Goal: Task Accomplishment & Management: Complete application form

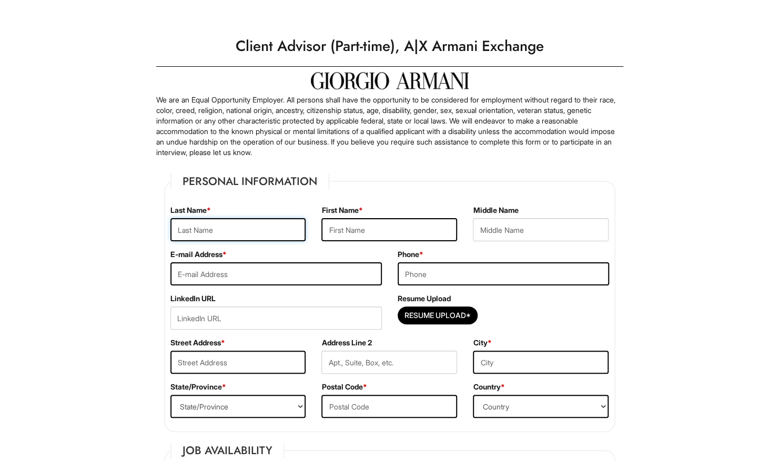
click at [288, 240] on input "text" at bounding box center [238, 229] width 136 height 23
type input "Passoni"
type input "Nicholas"
type input "Passoninicholas48@gmail.com"
type input "9178535900"
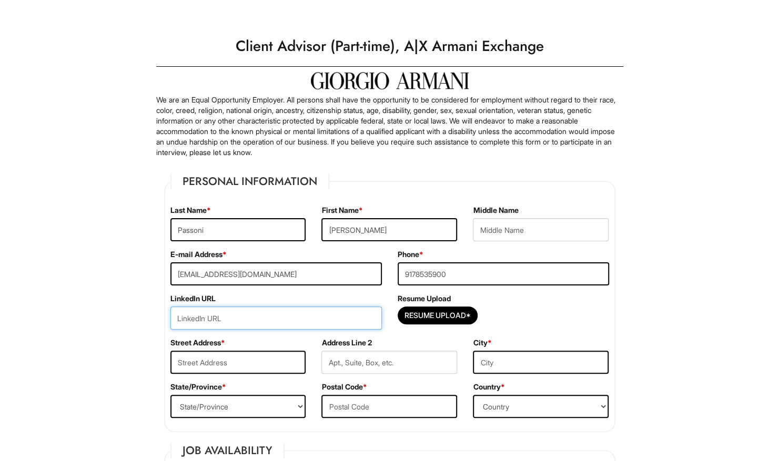
type input "https://www.linkedin.com/in/nicholas-passoni-/"
type input "15 Forest Park Avenue"
type input "Larchmont"
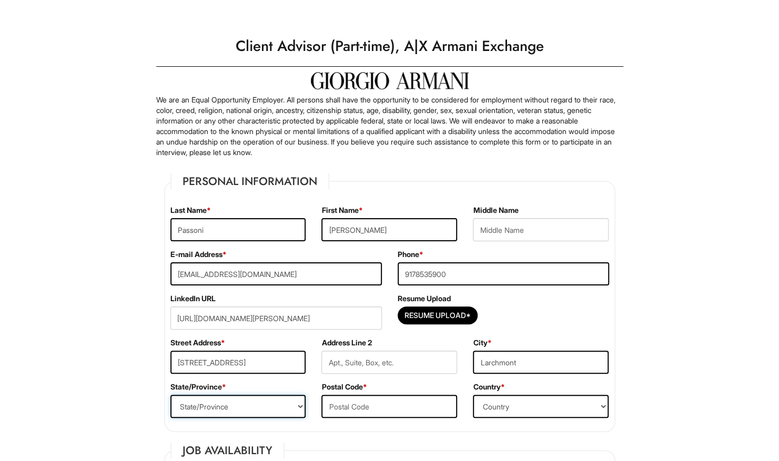
select select "NY"
type input "10538"
select select "United States of America"
type input "25"
type input "2025-07-14"
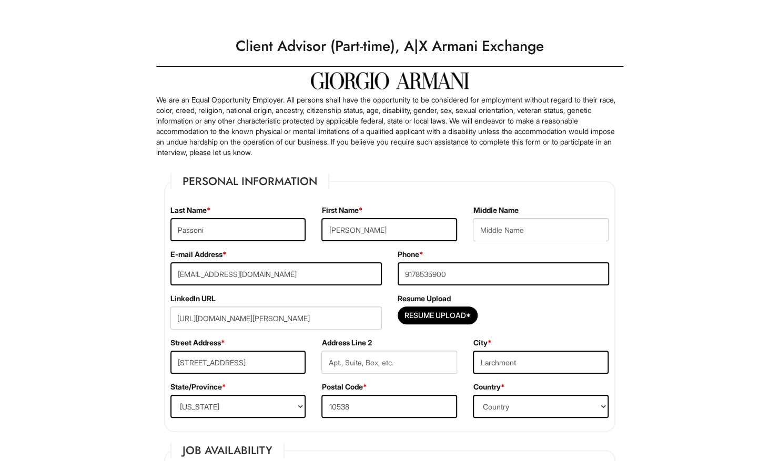
select select "Yes"
type input "LIM College"
type input "Associates in Fashion Merchandising"
type Skills "Customer Service; Microsoft Office; Business Spreadsheets; Event Planning"
type input "Fluent in Italian"
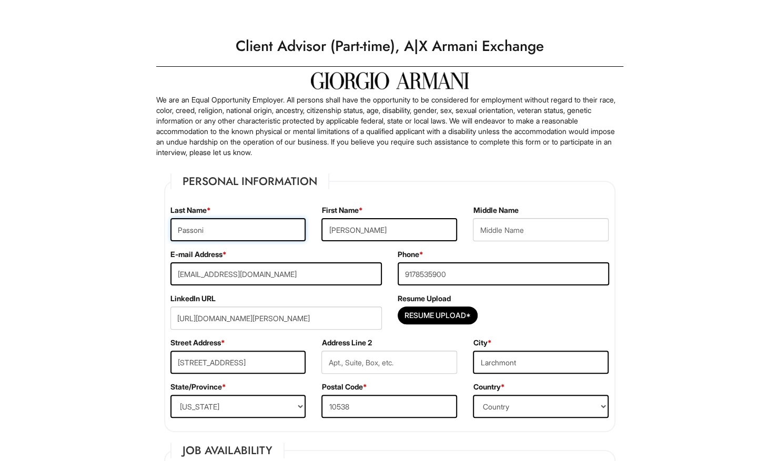
scroll to position [99, 0]
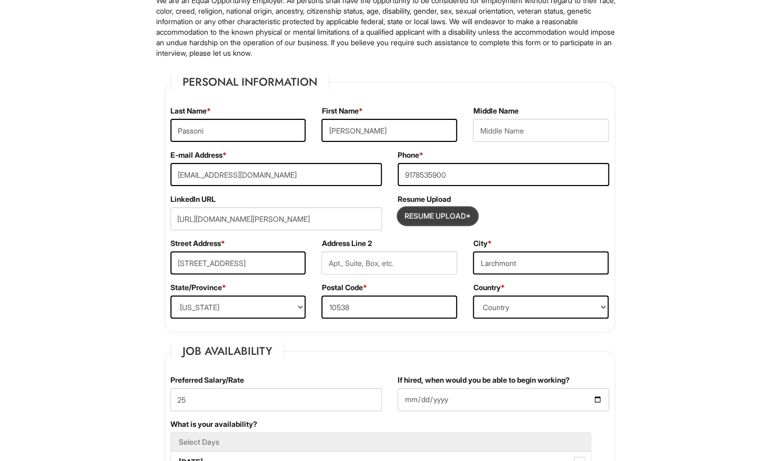
click at [438, 217] on input "Resume Upload*" at bounding box center [437, 216] width 79 height 17
click at [415, 208] on input "Resume Upload*" at bounding box center [437, 216] width 79 height 17
type input "C:\fakepath\Resume Sales Fall 2025 (1).pdf"
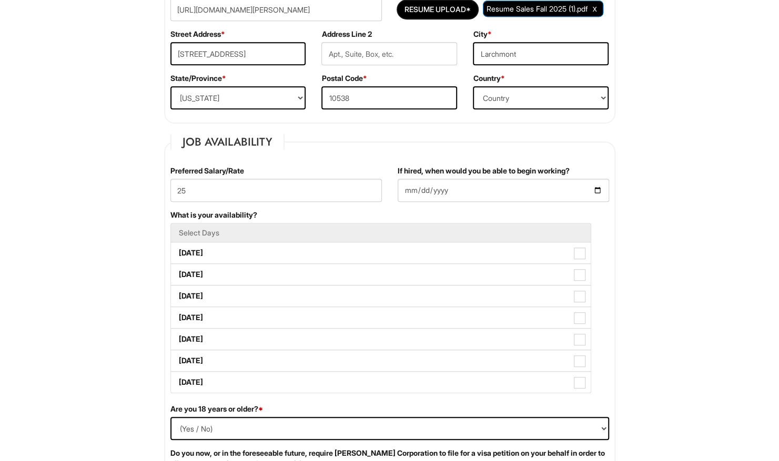
scroll to position [315, 0]
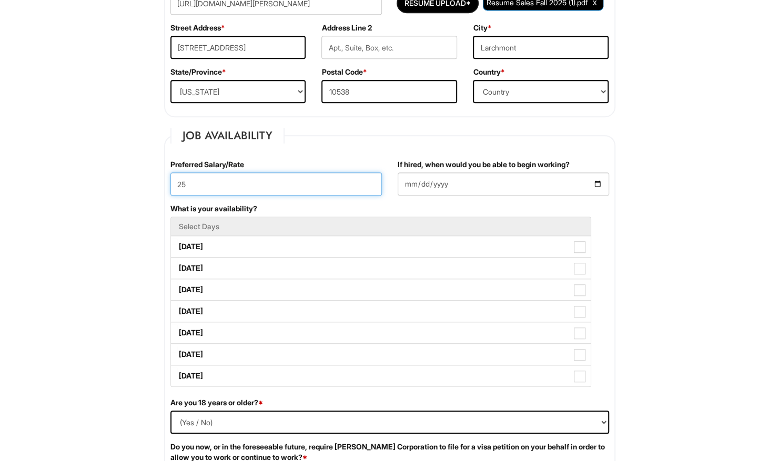
click at [220, 183] on input "25" at bounding box center [275, 184] width 211 height 23
type input "20"
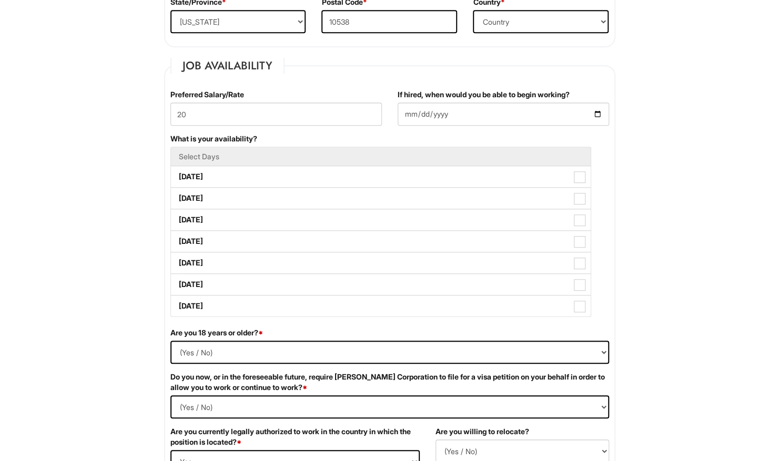
scroll to position [387, 0]
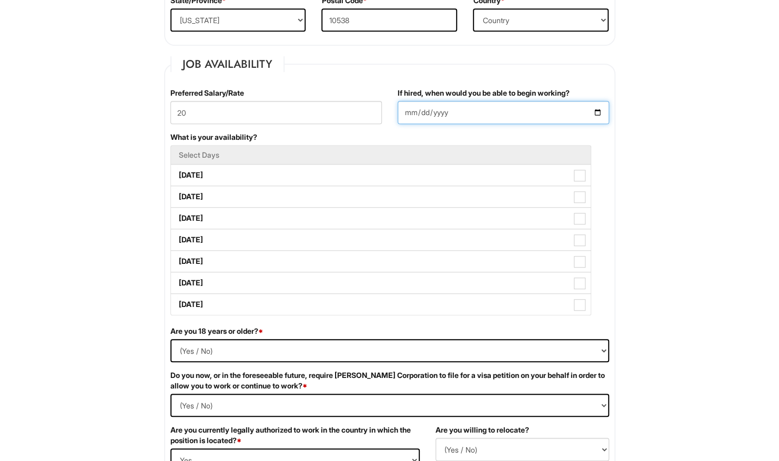
click at [598, 109] on input "2025-07-14" at bounding box center [503, 112] width 211 height 23
type input "2025-09-08"
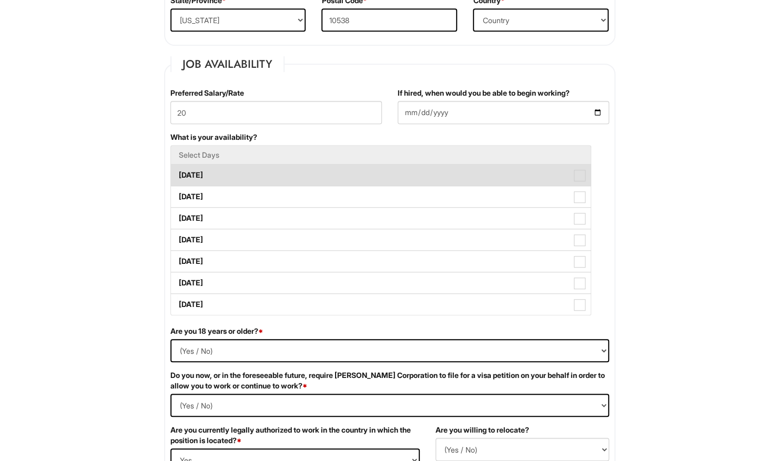
click at [224, 178] on label "Monday" at bounding box center [381, 175] width 420 height 21
click at [178, 174] on Available_Monday "Monday" at bounding box center [174, 170] width 7 height 7
checkbox Available_Monday "true"
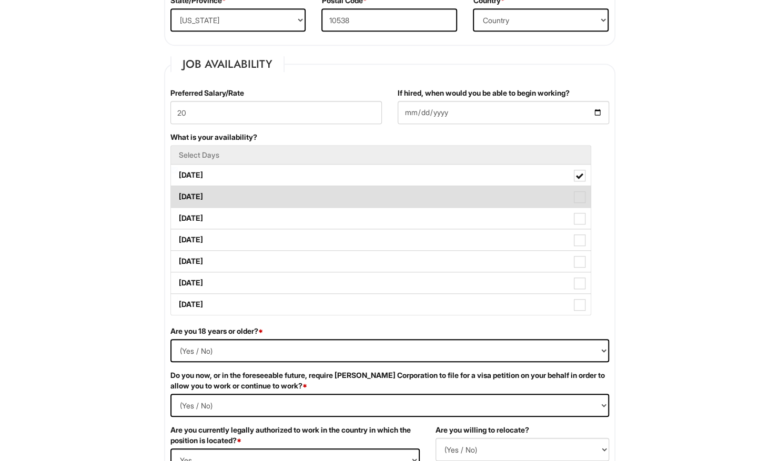
click at [226, 193] on label "Tuesday" at bounding box center [381, 196] width 420 height 21
click at [178, 193] on Available_Tuesday "Tuesday" at bounding box center [174, 191] width 7 height 7
checkbox Available_Tuesday "true"
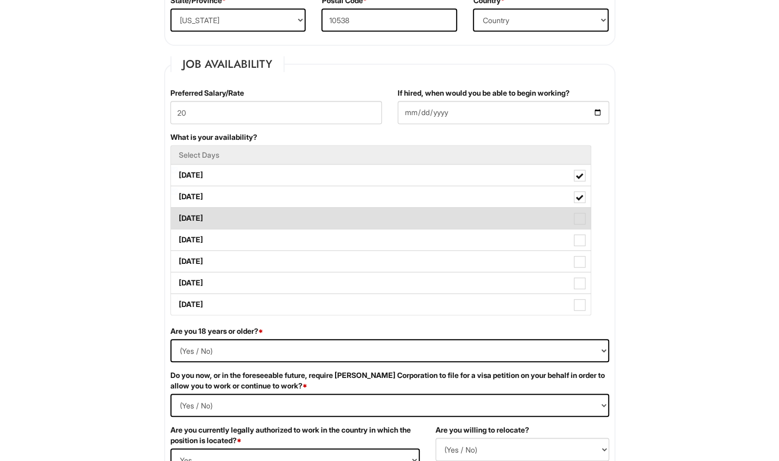
click at [233, 214] on label "Wednesday" at bounding box center [381, 218] width 420 height 21
click at [178, 214] on Available_Wednesday "Wednesday" at bounding box center [174, 213] width 7 height 7
checkbox Available_Wednesday "true"
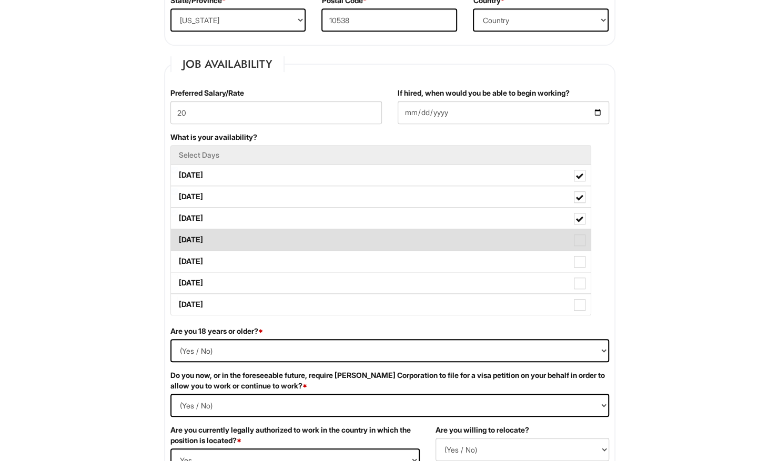
click at [245, 240] on label "Thursday" at bounding box center [381, 239] width 420 height 21
click at [178, 238] on Available_Thursday "Thursday" at bounding box center [174, 234] width 7 height 7
checkbox Available_Thursday "true"
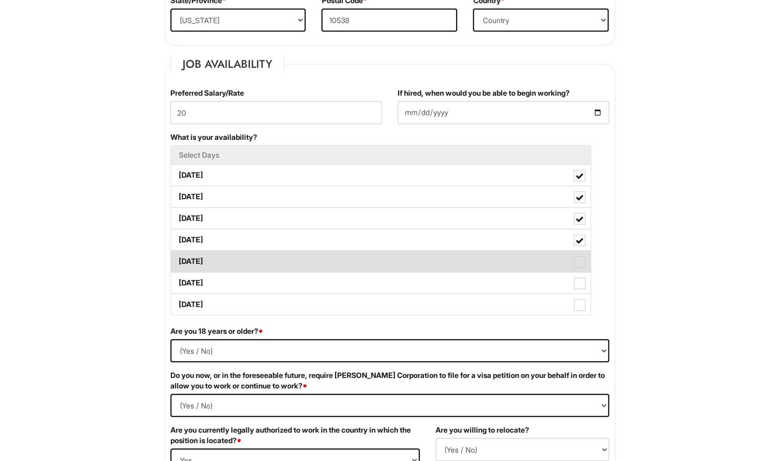
click at [251, 267] on label "Friday" at bounding box center [381, 261] width 420 height 21
click at [178, 260] on Available_Friday "Friday" at bounding box center [174, 256] width 7 height 7
checkbox Available_Friday "true"
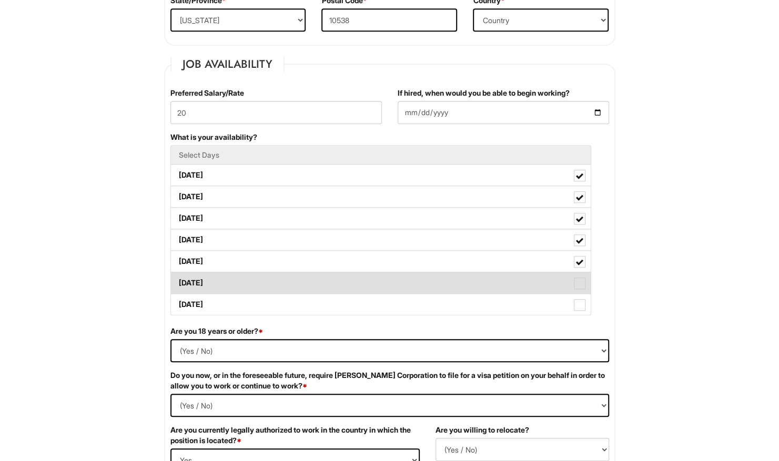
click at [255, 281] on label "Saturday" at bounding box center [381, 282] width 420 height 21
click at [178, 281] on Available_Saturday "Saturday" at bounding box center [174, 278] width 7 height 7
checkbox Available_Saturday "true"
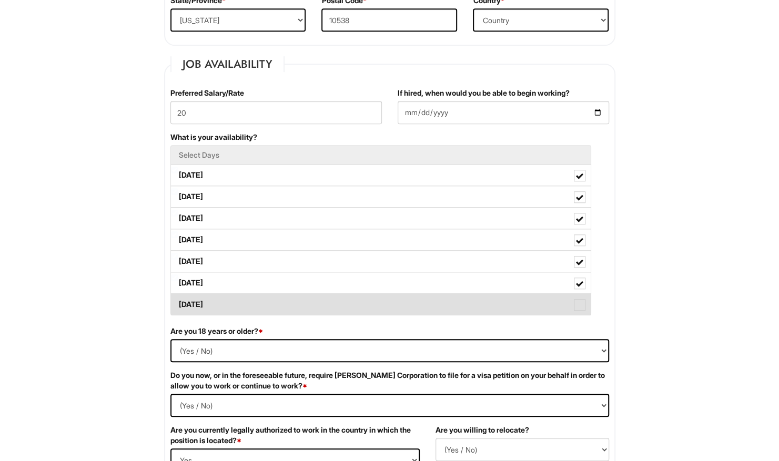
click at [260, 300] on label "Sunday" at bounding box center [381, 304] width 420 height 21
click at [178, 300] on Available_Sunday "Sunday" at bounding box center [174, 299] width 7 height 7
checkbox Available_Sunday "true"
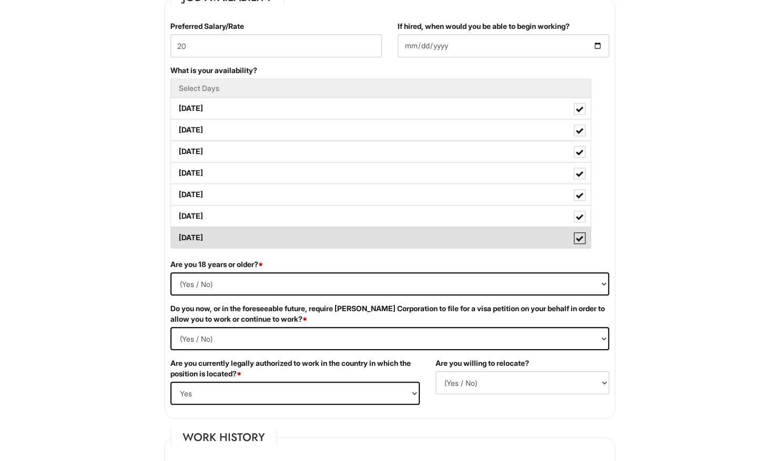
scroll to position [454, 0]
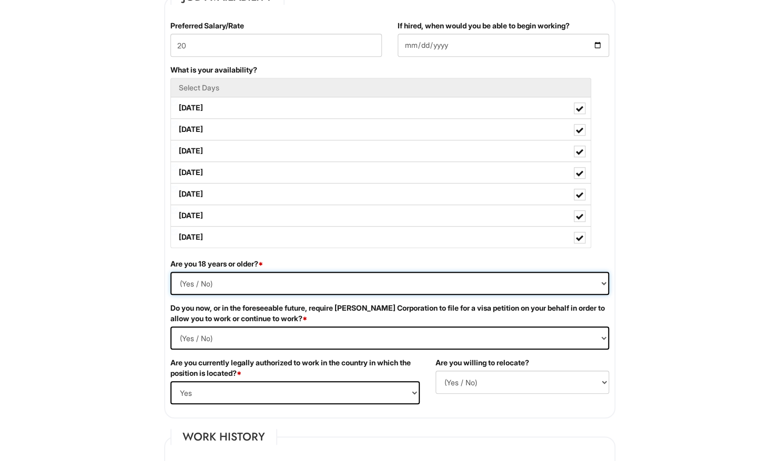
click at [251, 279] on select "(Yes / No) Yes No" at bounding box center [389, 283] width 439 height 23
select select "Yes"
click at [170, 272] on select "(Yes / No) Yes No" at bounding box center [389, 283] width 439 height 23
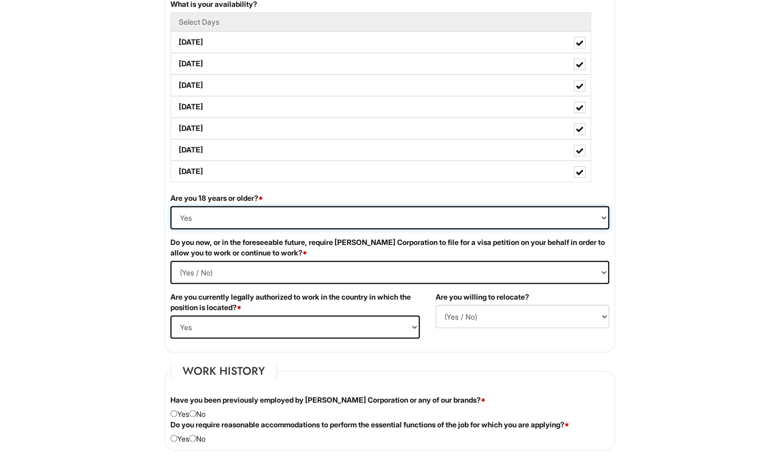
scroll to position [520, 0]
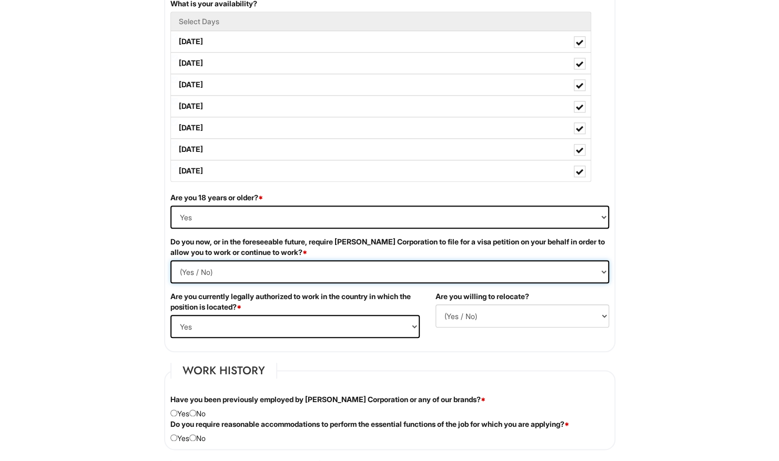
click at [274, 266] on Required "(Yes / No) Yes No" at bounding box center [389, 271] width 439 height 23
select Required "No"
click at [170, 260] on Required "(Yes / No) Yes No" at bounding box center [389, 271] width 439 height 23
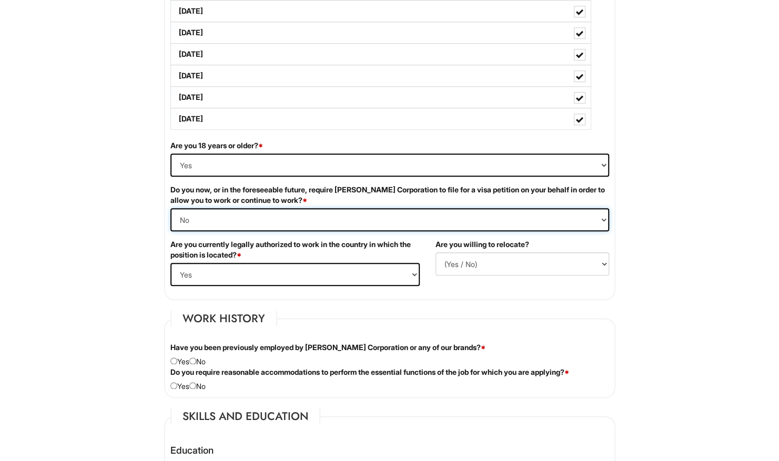
scroll to position [573, 0]
click at [483, 257] on select "(Yes / No) No Yes" at bounding box center [523, 263] width 174 height 23
select select "Y"
click at [436, 252] on select "(Yes / No) No Yes" at bounding box center [523, 263] width 174 height 23
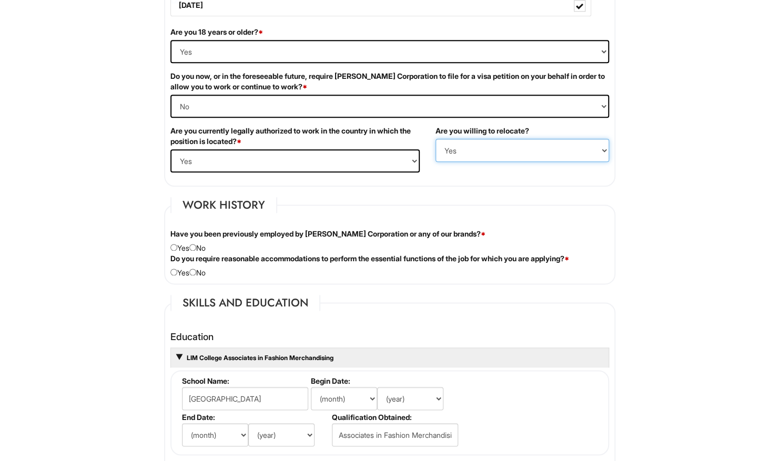
scroll to position [686, 0]
click at [196, 244] on input "radio" at bounding box center [192, 247] width 7 height 7
radio input "true"
click at [196, 271] on input "radio" at bounding box center [192, 271] width 7 height 7
radio input "true"
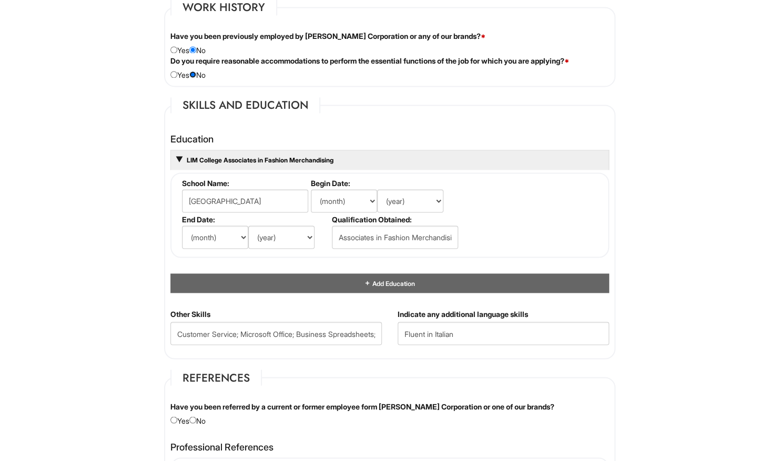
scroll to position [884, 0]
click at [353, 194] on select "(month) Jan Feb Mar Apr May Jun Jul Aug Sep Oct Nov Dec" at bounding box center [344, 200] width 66 height 23
click at [311, 189] on select "(month) Jan Feb Mar Apr May Jun Jul Aug Sep Oct Nov Dec" at bounding box center [344, 200] width 66 height 23
click at [367, 206] on select "(month) Jan Feb Mar Apr May Jun Jul Aug Sep Oct Nov Dec" at bounding box center [344, 200] width 66 height 23
select select "8"
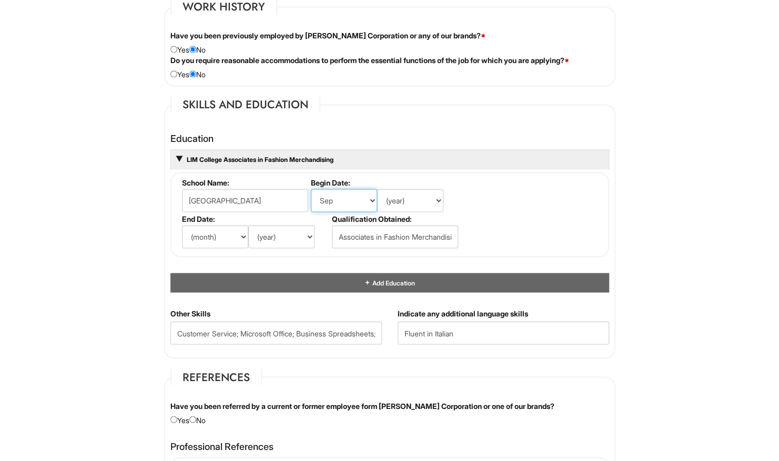
click at [311, 189] on select "(month) Jan Feb Mar Apr May Jun Jul Aug Sep Oct Nov Dec" at bounding box center [344, 200] width 66 height 23
click at [409, 201] on select "(year) 2029 2028 2027 2026 2025 2024 2023 2022 2021 2020 2019 2018 2017 2016 20…" at bounding box center [410, 200] width 66 height 23
select select "2023"
click at [377, 189] on select "(year) 2029 2028 2027 2026 2025 2024 2023 2022 2021 2020 2019 2018 2017 2016 20…" at bounding box center [410, 200] width 66 height 23
click at [223, 226] on select "(month) Jan Feb Mar Apr May Jun Jul Aug Sep Oct Nov Dec" at bounding box center [215, 236] width 66 height 23
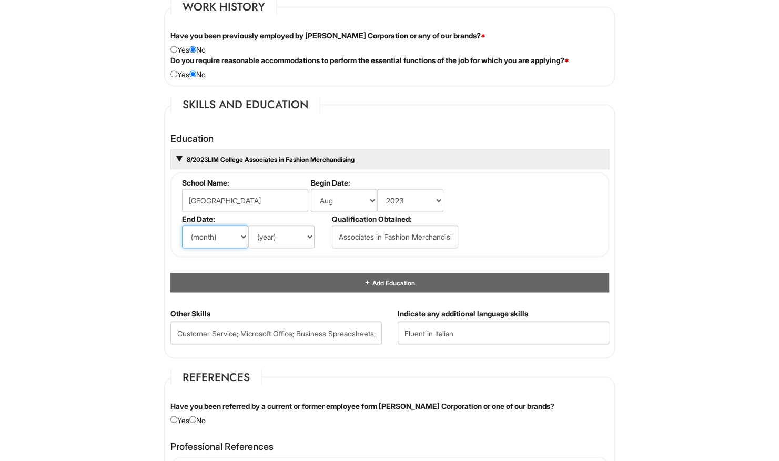
select select "5"
click at [182, 225] on select "(month) Jan Feb Mar Apr May Jun Jul Aug Sep Oct Nov Dec" at bounding box center [215, 236] width 66 height 23
click at [290, 226] on select "(year) 2029 2028 2027 2026 2025 2024 2023 2022 2021 2020 2019 2018 2017 2016 20…" at bounding box center [281, 236] width 66 height 23
select select "2025"
click at [248, 225] on select "(year) 2029 2028 2027 2026 2025 2024 2023 2022 2021 2020 2019 2018 2017 2016 20…" at bounding box center [281, 236] width 66 height 23
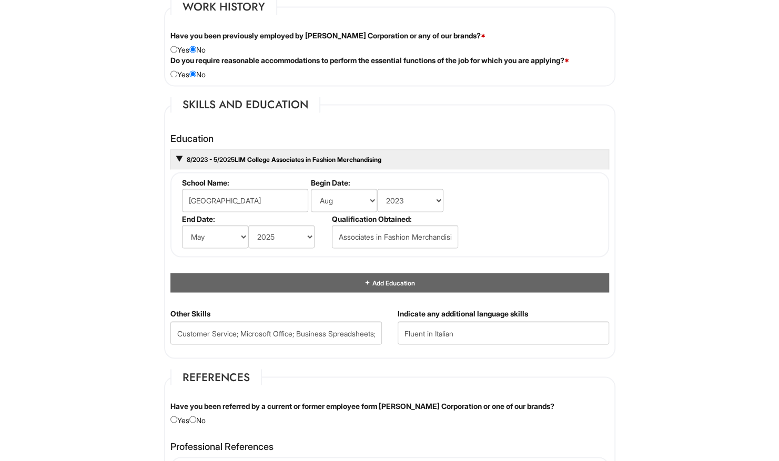
click at [101, 339] on html "Please Complete This Form 1 2 3 Client Advisor (Part-time), A|X Armani Exchange…" at bounding box center [389, 143] width 779 height 2055
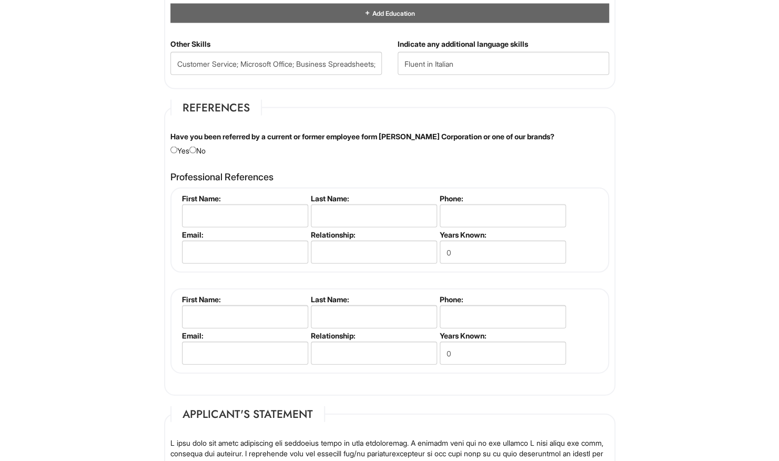
scroll to position [1156, 0]
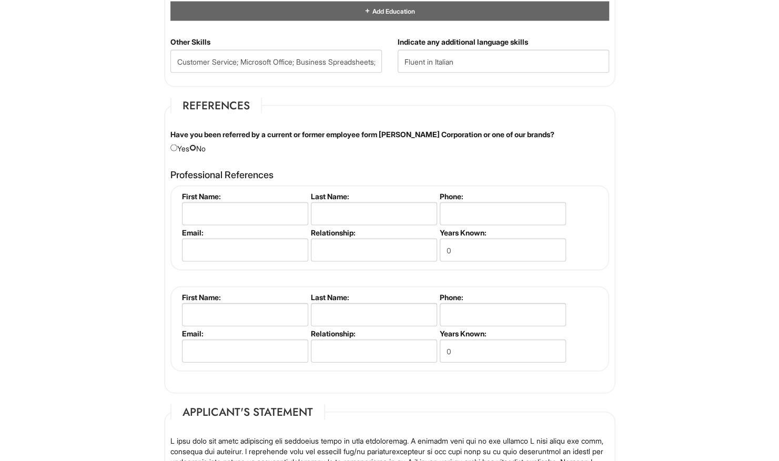
click at [196, 144] on input "radio" at bounding box center [192, 147] width 7 height 7
radio input "true"
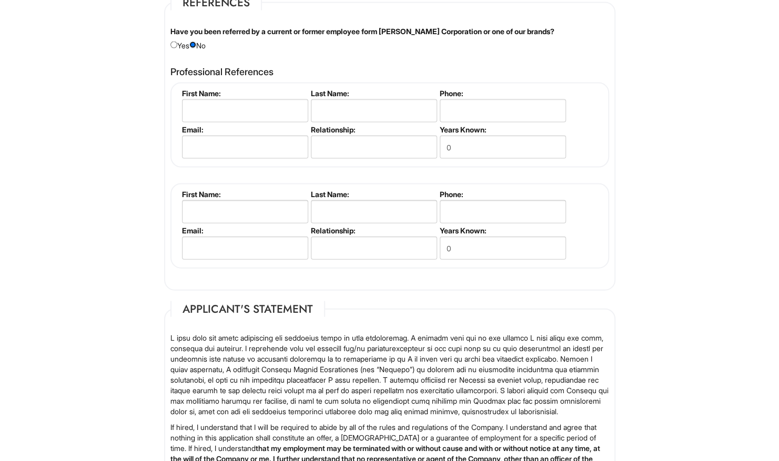
scroll to position [1266, 0]
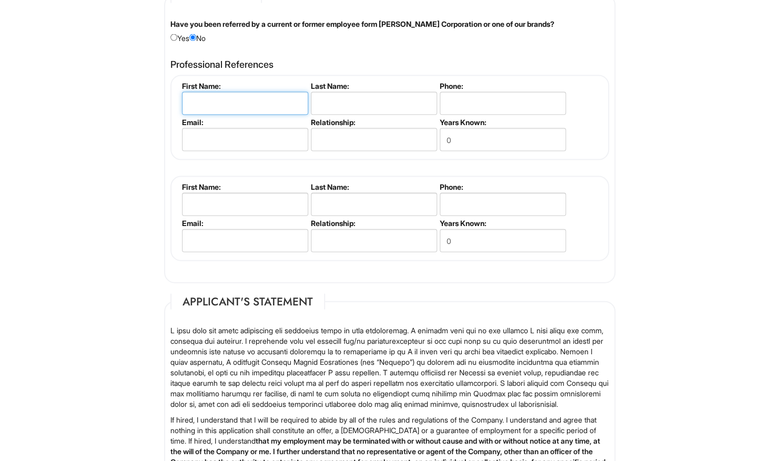
click at [223, 107] on input "text" at bounding box center [245, 103] width 126 height 23
click at [238, 102] on input "text" at bounding box center [245, 103] width 126 height 23
type input "Joseph"
type input "Adelantar"
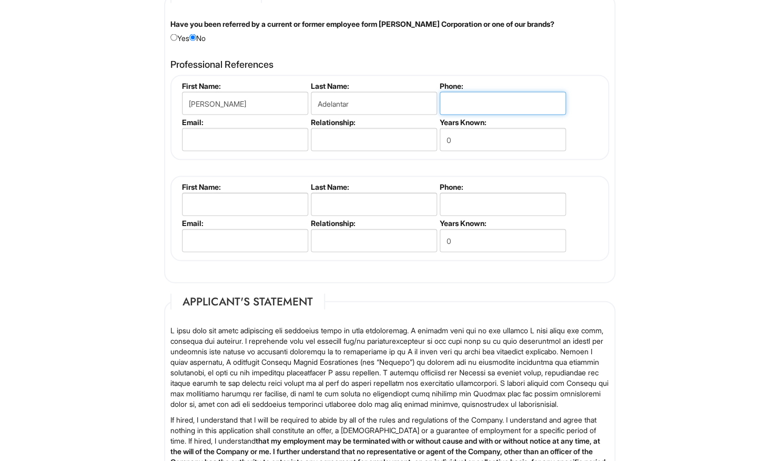
type input "2122214700"
type input "joseph.adelantar@icerbrands.com"
type input "Joseph"
type input "Adelantar"
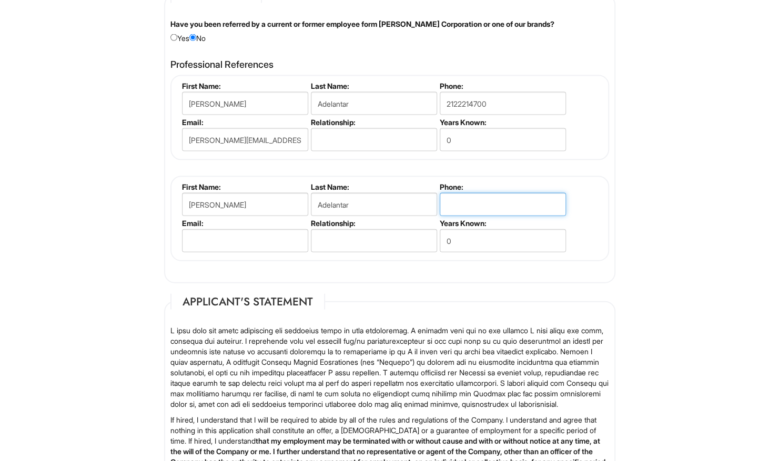
type input "2122214700"
type input "joseph.adelantar@icerbrands.com"
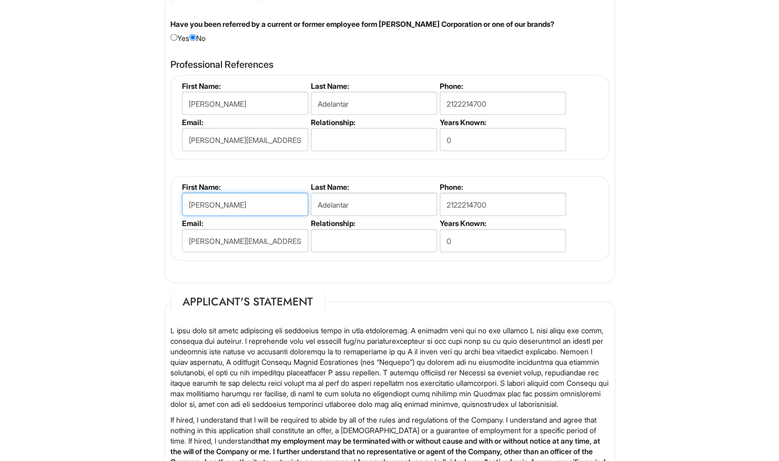
click at [285, 200] on input "Joseph" at bounding box center [245, 204] width 126 height 23
type input "J"
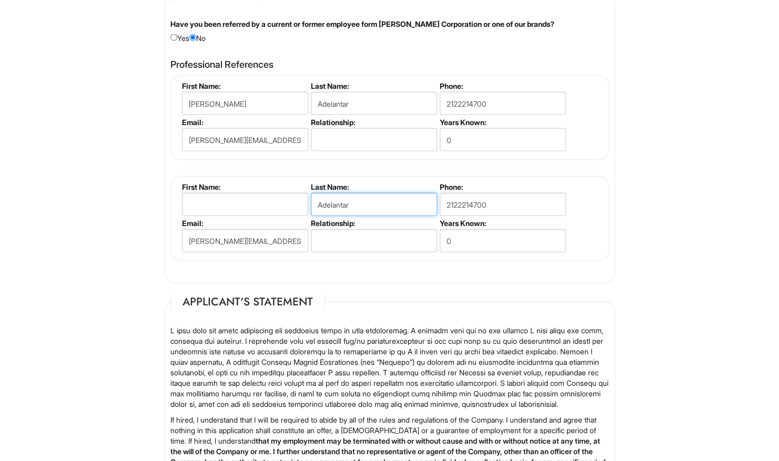
drag, startPoint x: 386, startPoint y: 202, endPoint x: 275, endPoint y: 155, distance: 120.5
click at [275, 155] on div "Joseph Adelantar First Name: Joseph Last Name: Adelantar Phone: 2122214700 Emai…" at bounding box center [389, 168] width 439 height 186
drag, startPoint x: 498, startPoint y: 208, endPoint x: 437, endPoint y: 200, distance: 61.0
click at [437, 200] on li "Phone: 2122214700" at bounding box center [501, 201] width 129 height 36
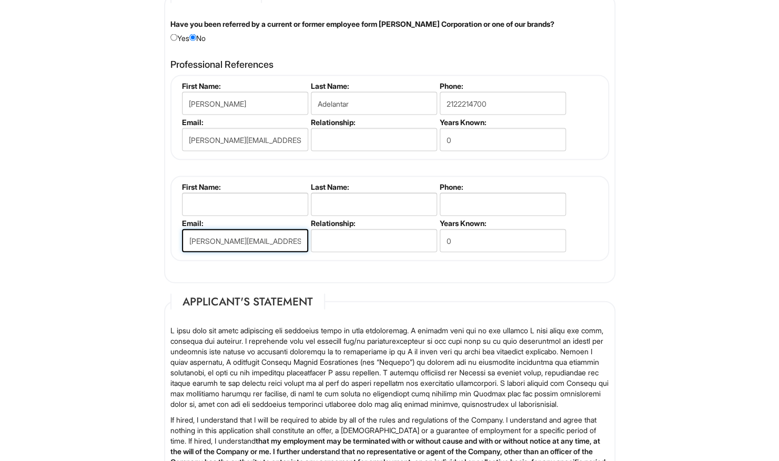
scroll to position [0, 8]
drag, startPoint x: 188, startPoint y: 240, endPoint x: 351, endPoint y: 256, distance: 163.8
click at [351, 256] on fieldset "First Name: Last Name: Phone: Email: joseph.adelantar@icerbrands.com Relationsh…" at bounding box center [389, 218] width 439 height 85
type input "\"
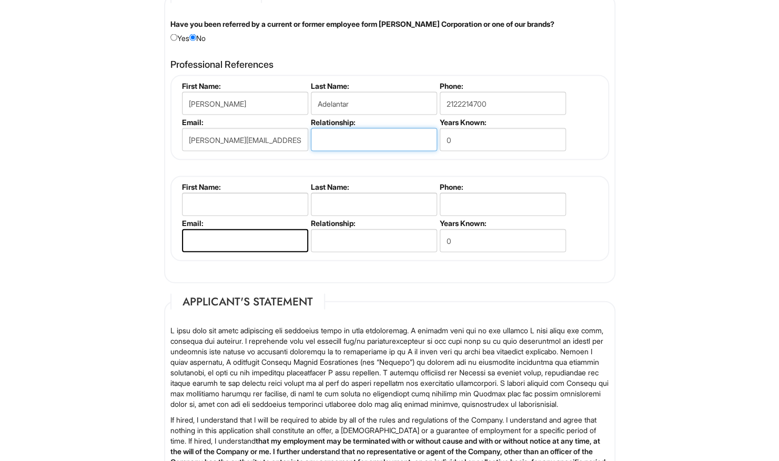
click at [342, 140] on input "text" at bounding box center [374, 139] width 126 height 23
type input "Supervisor"
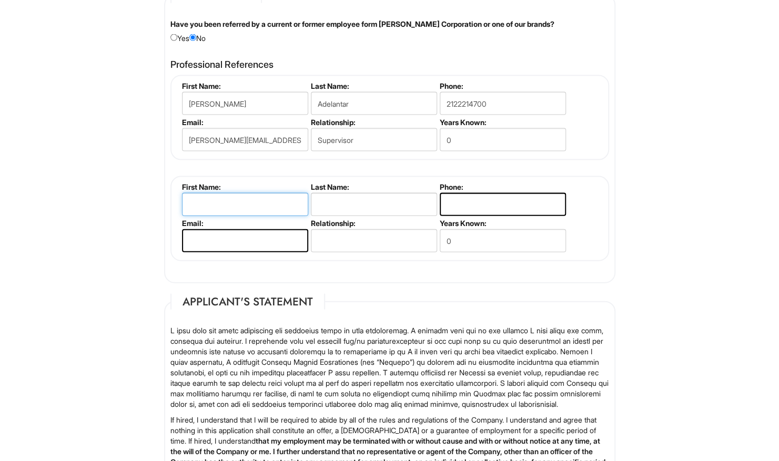
click at [271, 200] on input "text" at bounding box center [245, 204] width 126 height 23
type input "Andrew"
click at [525, 130] on input "0" at bounding box center [503, 139] width 126 height 23
type input "1"
click at [398, 205] on input "text" at bounding box center [374, 204] width 126 height 23
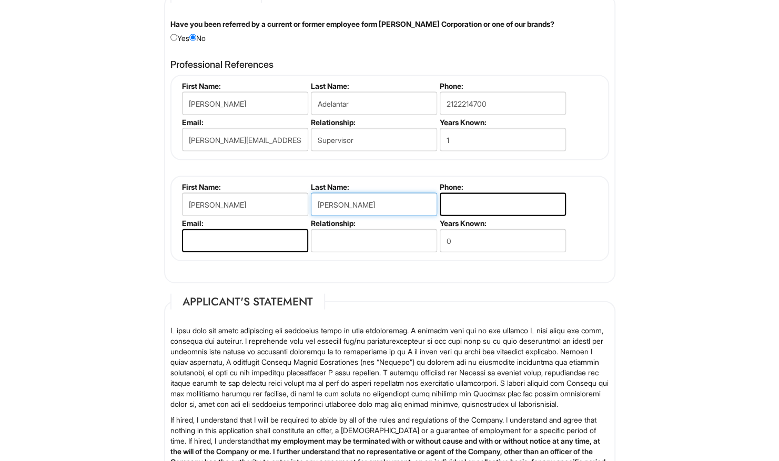
type input "Williams"
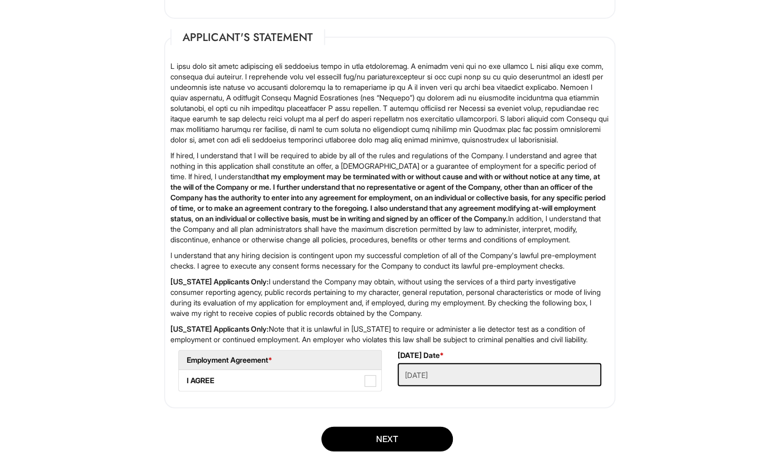
scroll to position [1631, 0]
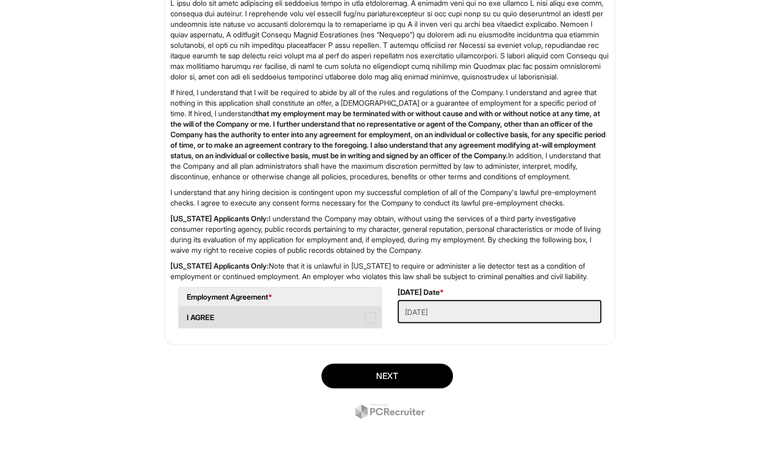
click at [372, 316] on span at bounding box center [371, 318] width 12 height 12
click at [186, 316] on AGREE "I AGREE" at bounding box center [182, 312] width 7 height 7
checkbox AGREE "true"
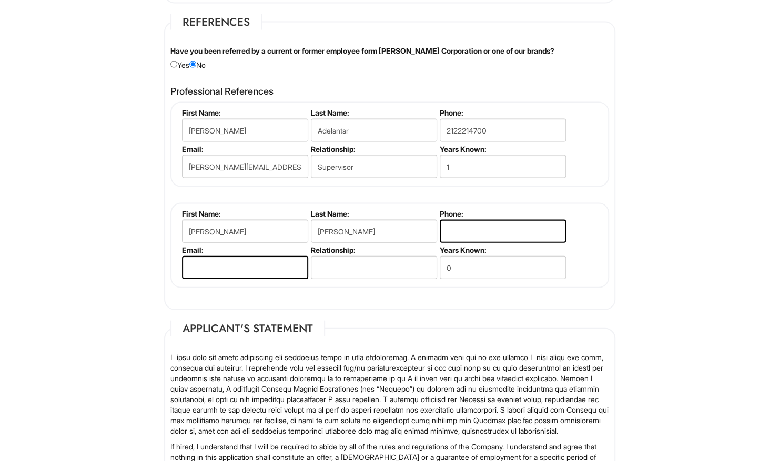
scroll to position [1238, 0]
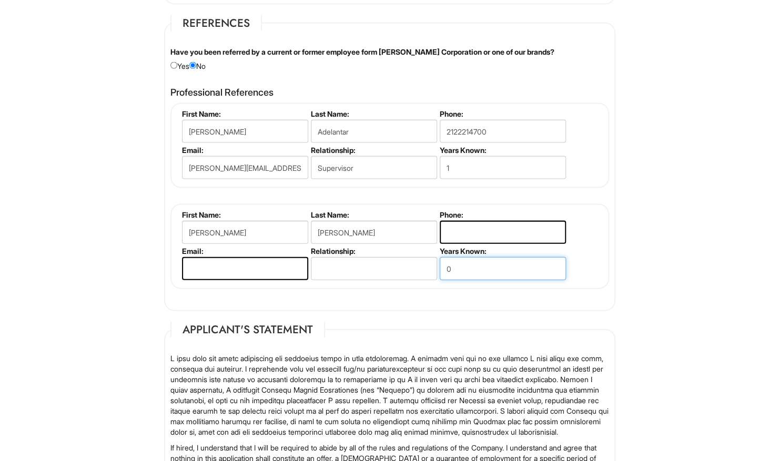
click at [460, 257] on input "0" at bounding box center [503, 268] width 126 height 23
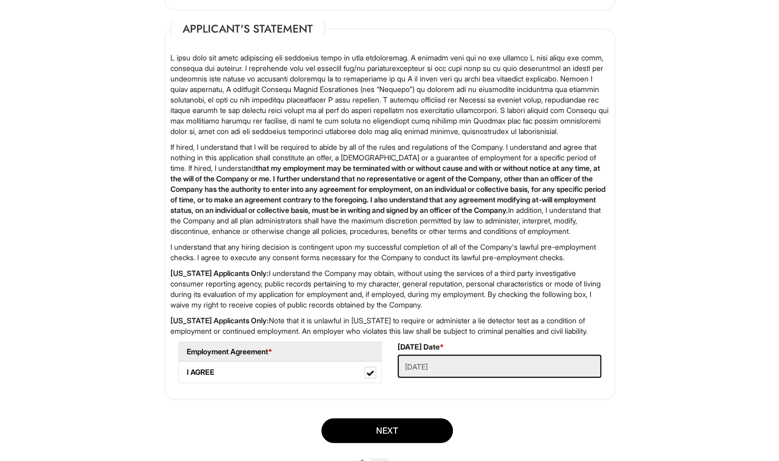
scroll to position [1631, 0]
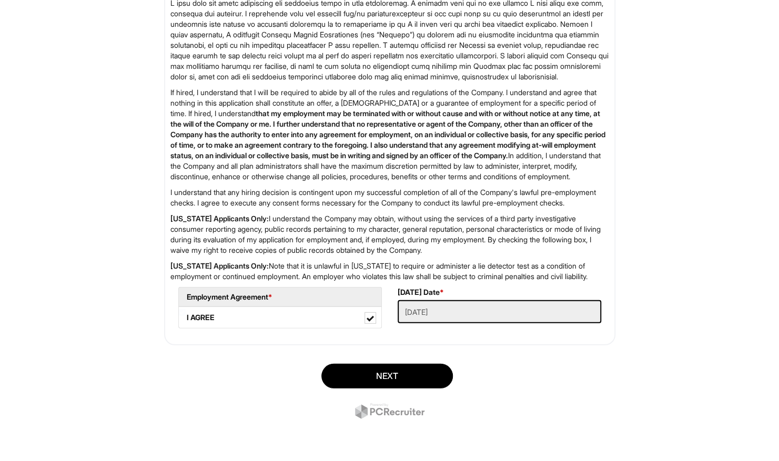
type input "1"
click at [386, 362] on div "Next" at bounding box center [389, 393] width 467 height 74
click at [386, 363] on div "Next" at bounding box center [389, 393] width 467 height 74
click at [384, 370] on button "Next" at bounding box center [387, 376] width 132 height 25
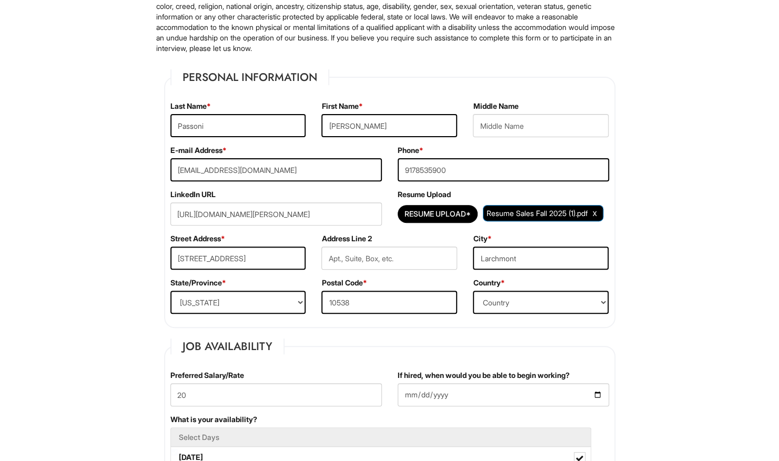
scroll to position [346, 0]
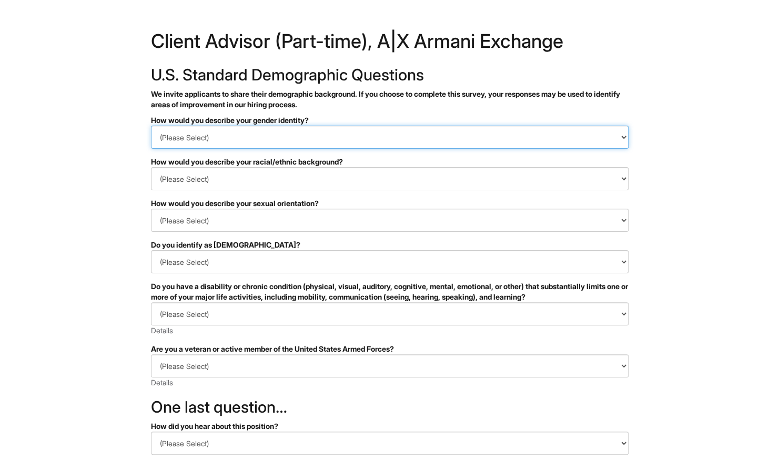
click at [250, 137] on select "(Please Select) Man Woman [DEMOGRAPHIC_DATA] I prefer to self-describe I don't …" at bounding box center [390, 137] width 478 height 23
select select "Man"
click at [151, 126] on select "(Please Select) Man Woman [DEMOGRAPHIC_DATA] I prefer to self-describe I don't …" at bounding box center [390, 137] width 478 height 23
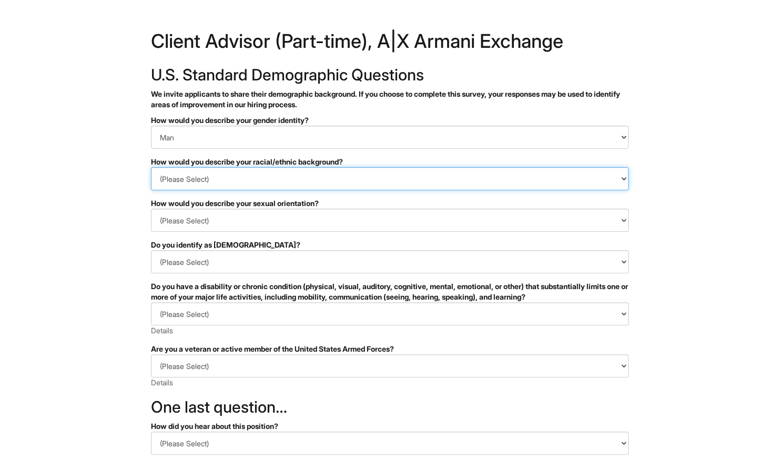
click at [247, 175] on select "(Please Select) [DEMOGRAPHIC_DATA] or of [DEMOGRAPHIC_DATA] descent [DEMOGRAPHI…" at bounding box center [390, 178] width 478 height 23
select select "White or European"
click at [151, 167] on select "(Please Select) [DEMOGRAPHIC_DATA] or of [DEMOGRAPHIC_DATA] descent [DEMOGRAPHI…" at bounding box center [390, 178] width 478 height 23
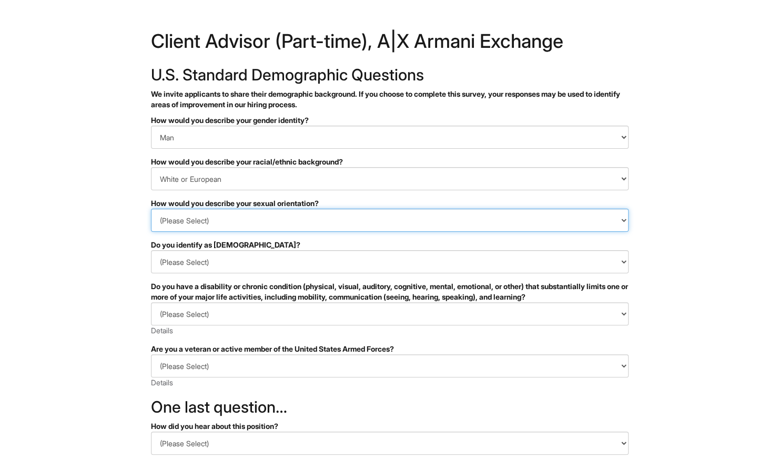
click at [280, 223] on select "(Please Select) [DEMOGRAPHIC_DATA] [DEMOGRAPHIC_DATA] and/or [DEMOGRAPHIC_DATA]…" at bounding box center [390, 220] width 478 height 23
select select "[DEMOGRAPHIC_DATA]"
click at [151, 209] on select "(Please Select) [DEMOGRAPHIC_DATA] [DEMOGRAPHIC_DATA] and/or [DEMOGRAPHIC_DATA]…" at bounding box center [390, 220] width 478 height 23
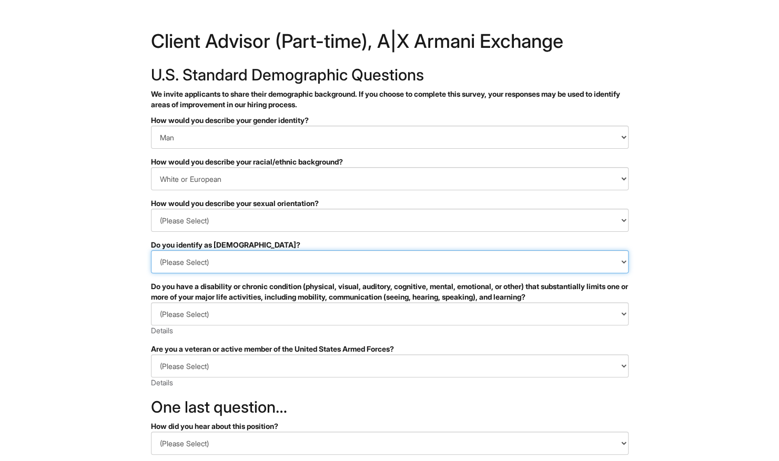
click at [280, 265] on select "(Please Select) Yes No I prefer to self-describe I don't wish to answer" at bounding box center [390, 261] width 478 height 23
select select "No"
click at [151, 250] on select "(Please Select) Yes No I prefer to self-describe I don't wish to answer" at bounding box center [390, 261] width 478 height 23
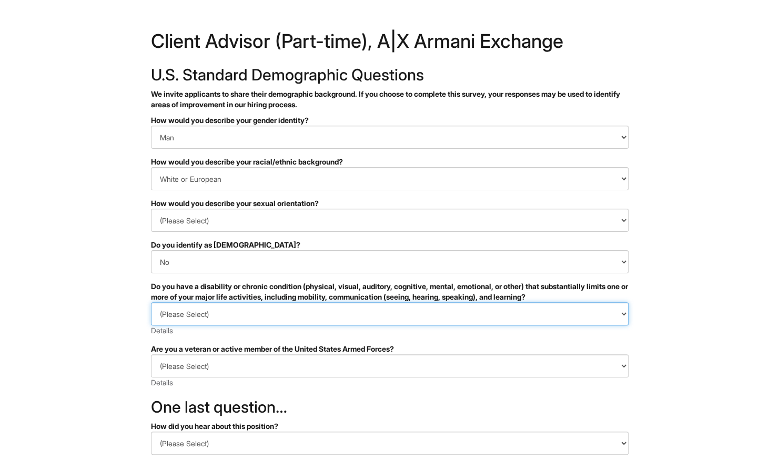
click at [277, 307] on select "(Please Select) YES, I HAVE A DISABILITY (or previously had a disability) NO, I…" at bounding box center [390, 313] width 478 height 23
select select "YES, I HAVE A DISABILITY (or previously had a disability)"
click at [151, 302] on select "(Please Select) YES, I HAVE A DISABILITY (or previously had a disability) NO, I…" at bounding box center [390, 313] width 478 height 23
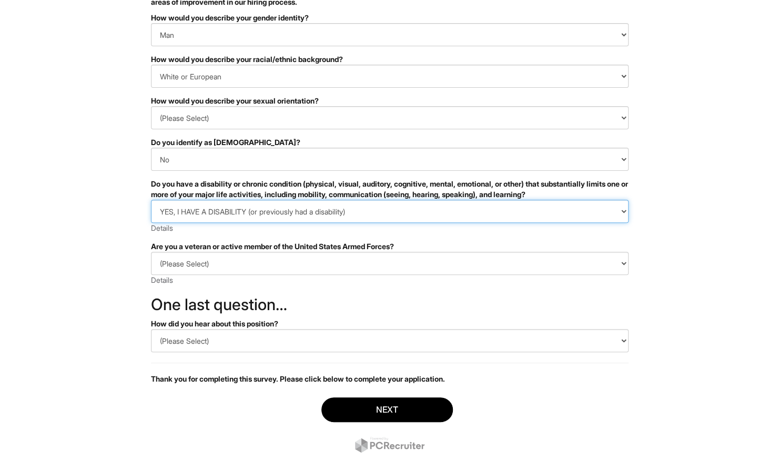
scroll to position [108, 0]
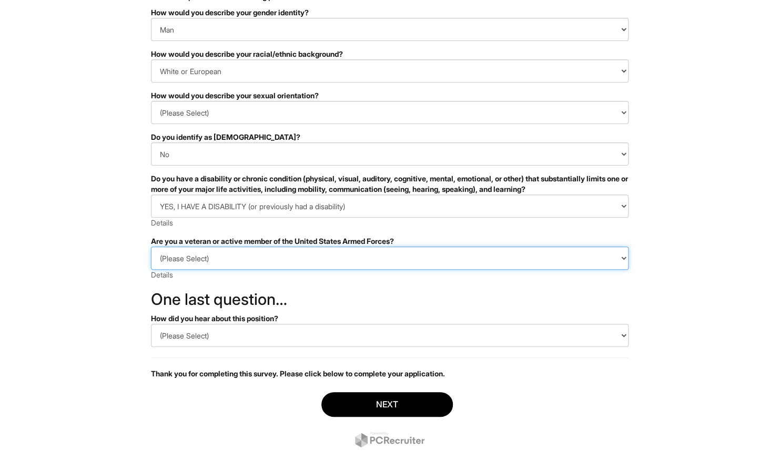
click at [272, 262] on select "(Please Select) I IDENTIFY AS ONE OR MORE OF THE CLASSIFICATIONS OF PROTECTED V…" at bounding box center [390, 258] width 478 height 23
select select "I AM NOT A PROTECTED VETERAN"
click at [151, 247] on select "(Please Select) I IDENTIFY AS ONE OR MORE OF THE CLASSIFICATIONS OF PROTECTED V…" at bounding box center [390, 258] width 478 height 23
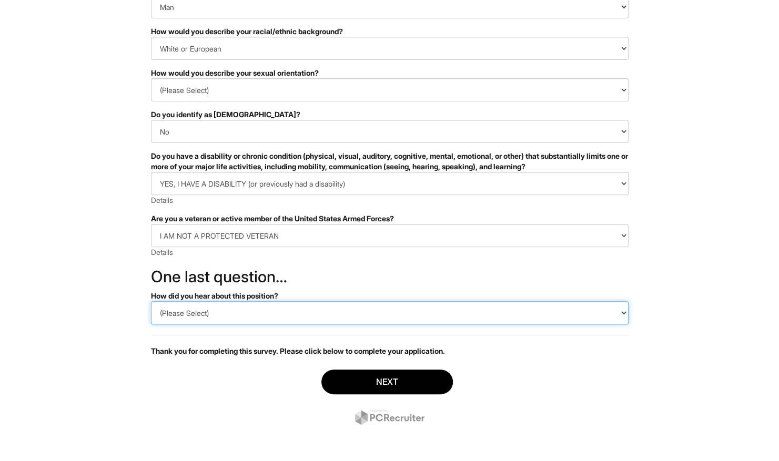
click at [266, 313] on select "(Please Select) CareerBuilder Indeed LinkedIn Monster Referral Other" at bounding box center [390, 312] width 478 height 23
select select "Indeed"
click at [151, 301] on select "(Please Select) CareerBuilder Indeed LinkedIn Monster Referral Other" at bounding box center [390, 312] width 478 height 23
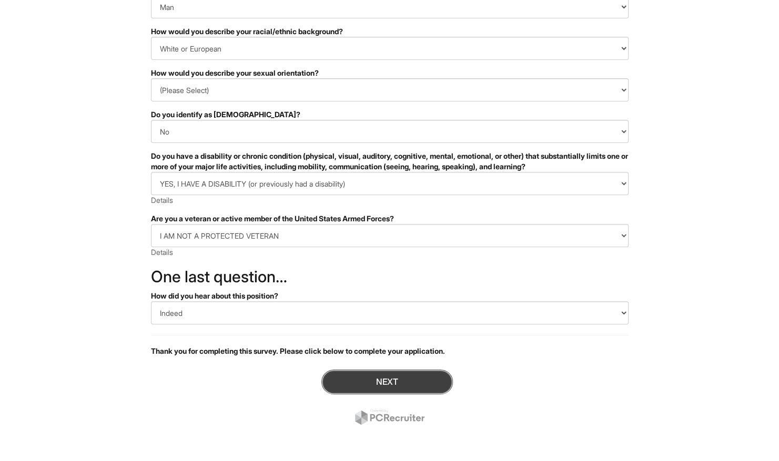
click at [366, 387] on button "Next" at bounding box center [387, 382] width 132 height 25
